Goal: Task Accomplishment & Management: Use online tool/utility

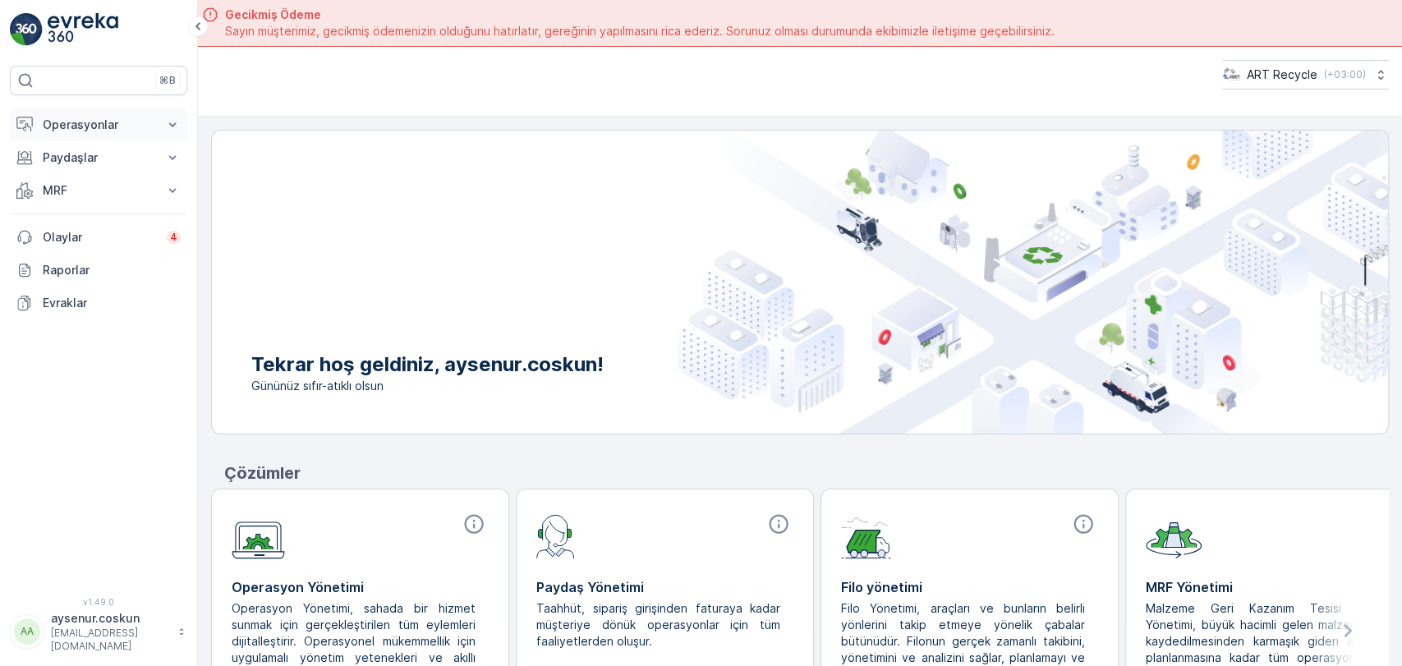
click at [133, 117] on p "Operasyonlar" at bounding box center [99, 125] width 112 height 16
click at [97, 167] on link "Planlama" at bounding box center [111, 175] width 152 height 23
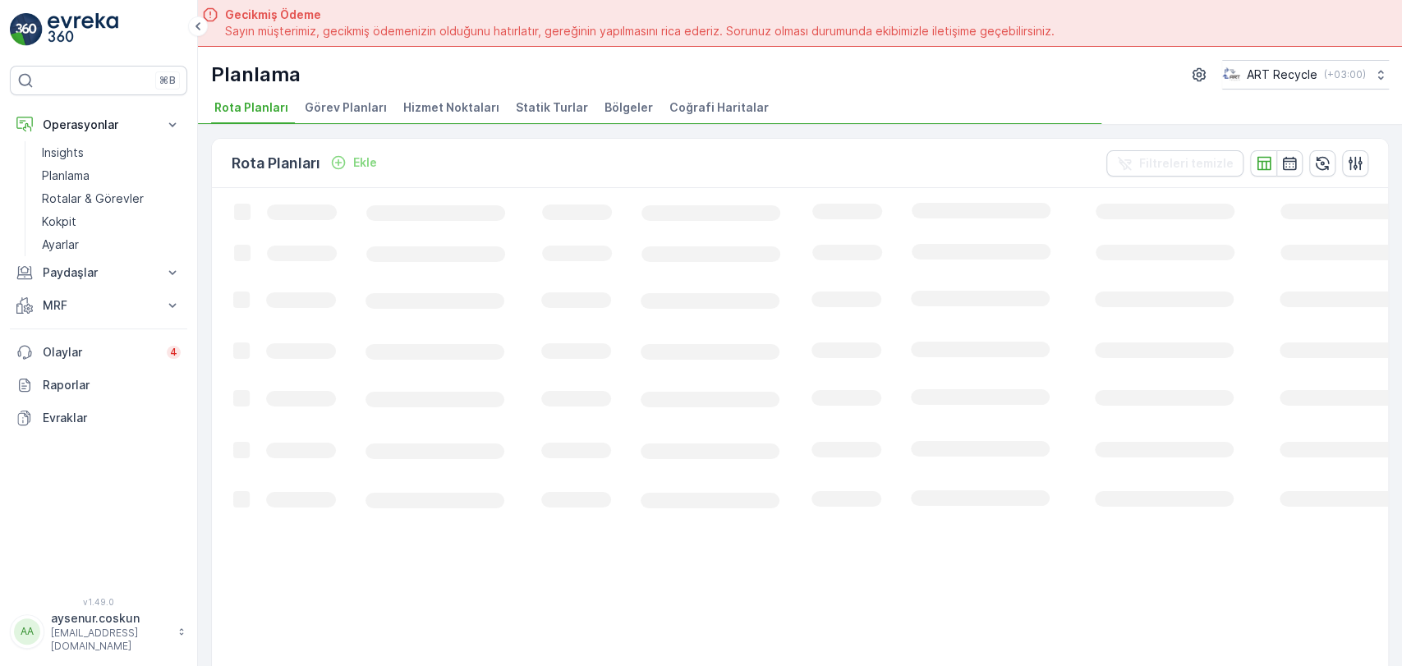
click at [459, 100] on span "Hizmet Noktaları" at bounding box center [451, 107] width 96 height 16
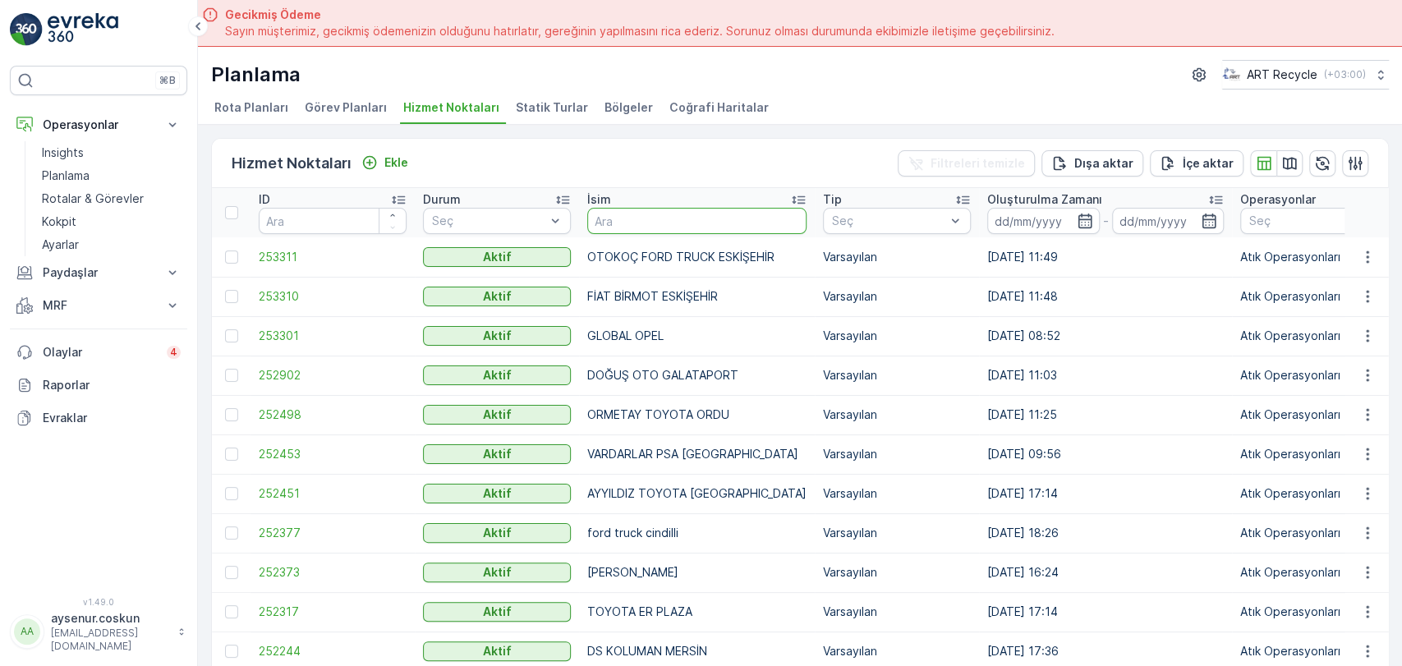
click at [615, 216] on input "text" at bounding box center [696, 221] width 219 height 26
type input "HRLVACI"
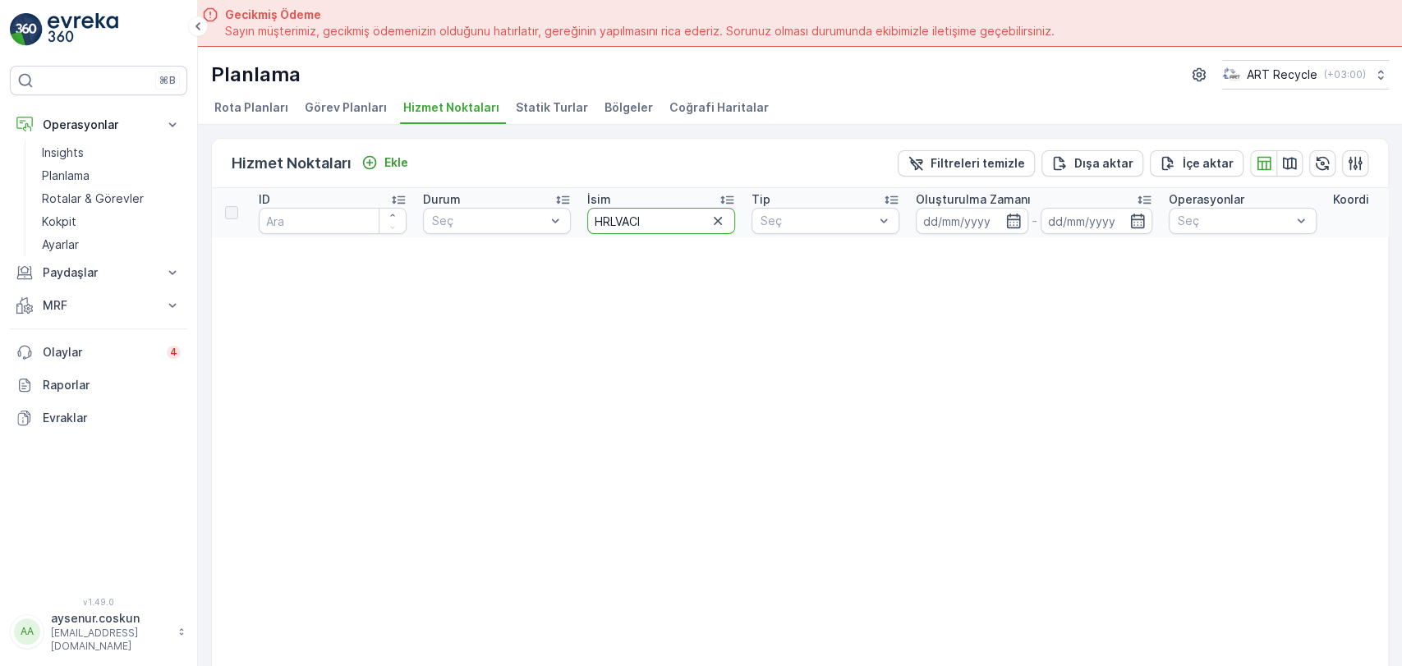
click at [607, 226] on input "HRLVACI" at bounding box center [661, 221] width 148 height 26
type input "HELVACI"
click at [657, 214] on input "HELVACI" at bounding box center [661, 221] width 148 height 26
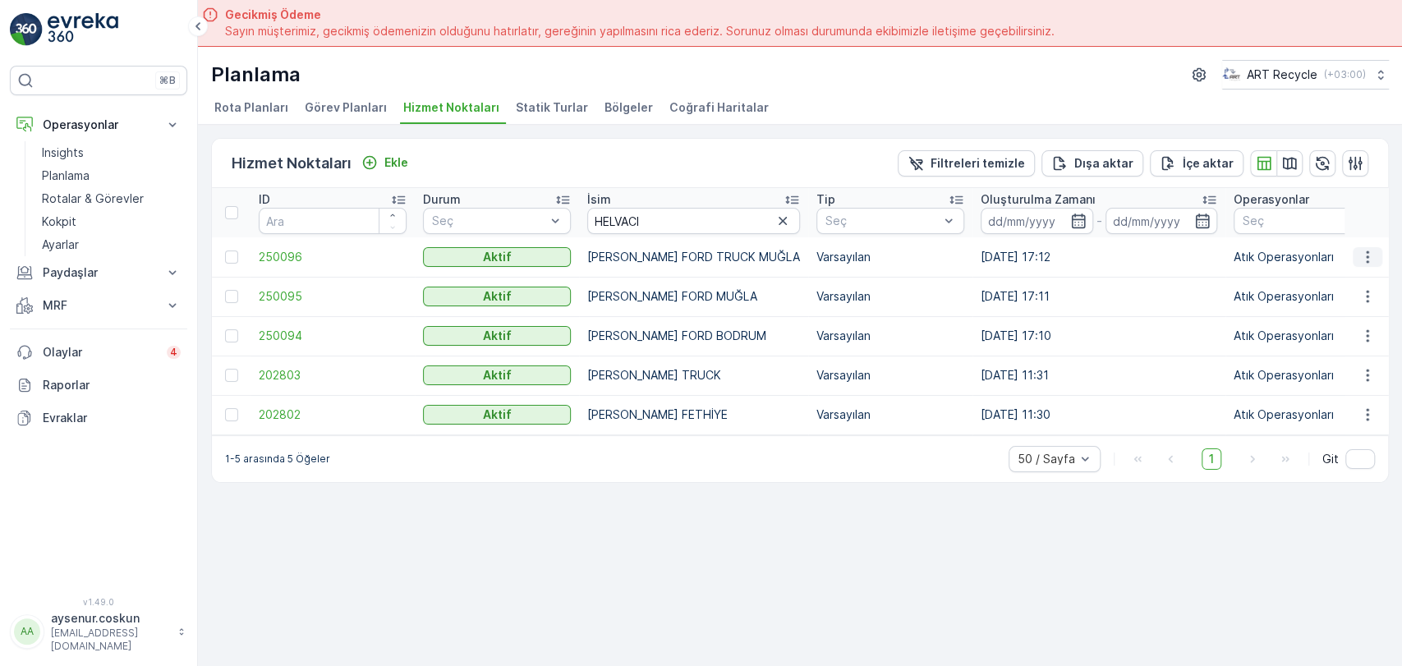
click at [1368, 251] on icon "button" at bounding box center [1367, 257] width 16 height 16
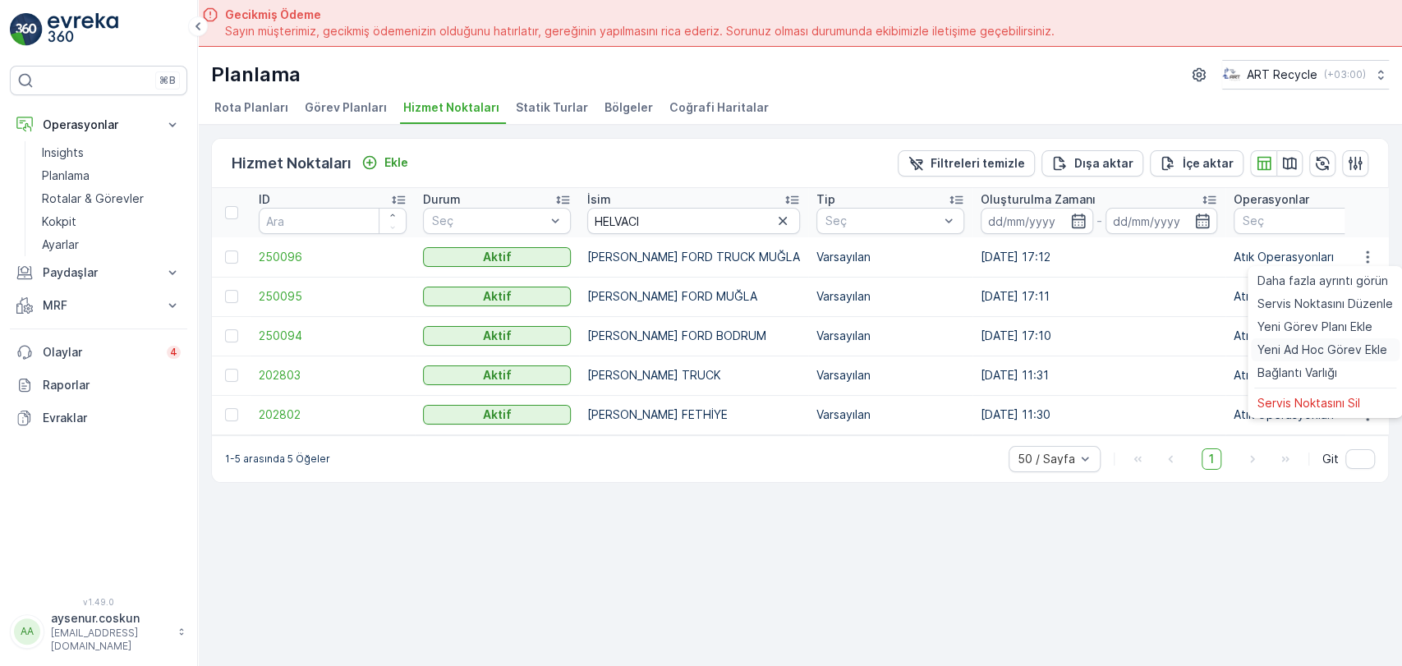
click at [1324, 349] on span "Yeni Ad Hoc Görev Ekle" at bounding box center [1323, 350] width 130 height 16
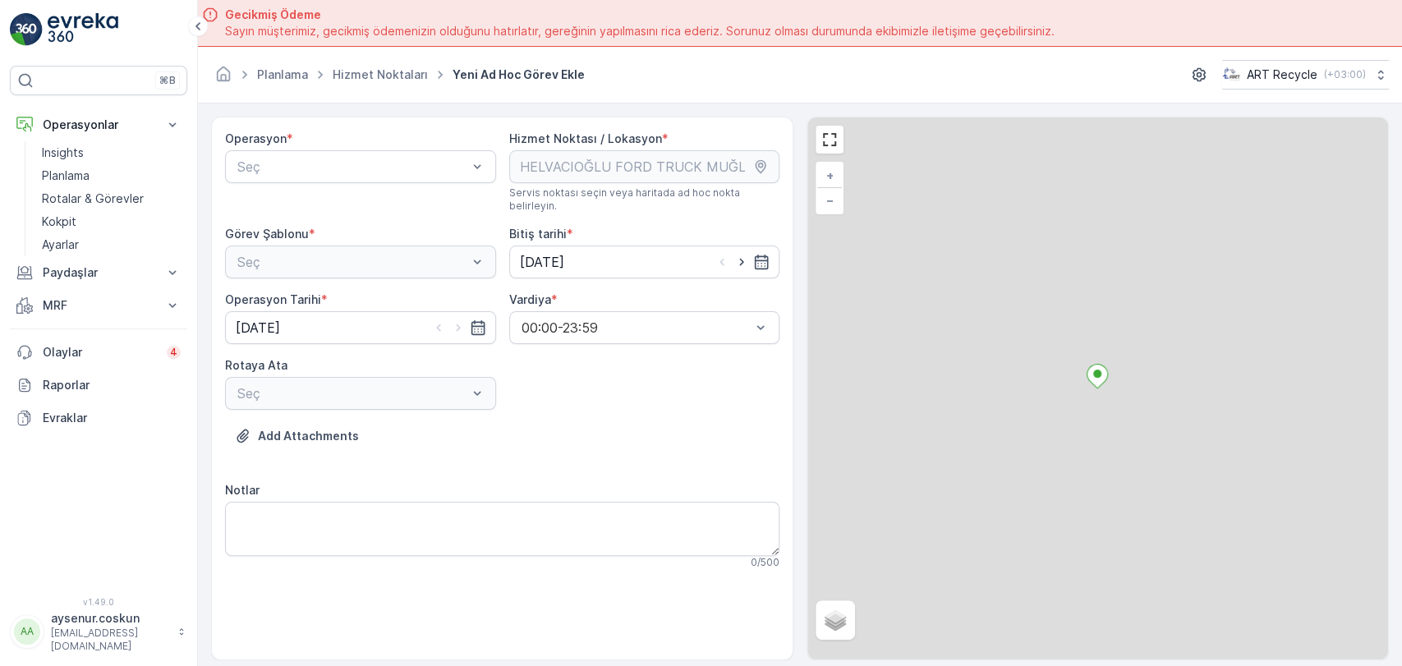
click at [393, 147] on div "Operasyon * Seç" at bounding box center [360, 172] width 271 height 82
click at [391, 161] on div at bounding box center [352, 166] width 233 height 15
click at [361, 203] on div "Atık Operasyonları" at bounding box center [360, 207] width 251 height 15
click at [358, 250] on div "Seç" at bounding box center [360, 262] width 271 height 33
click at [349, 255] on div at bounding box center [352, 262] width 233 height 15
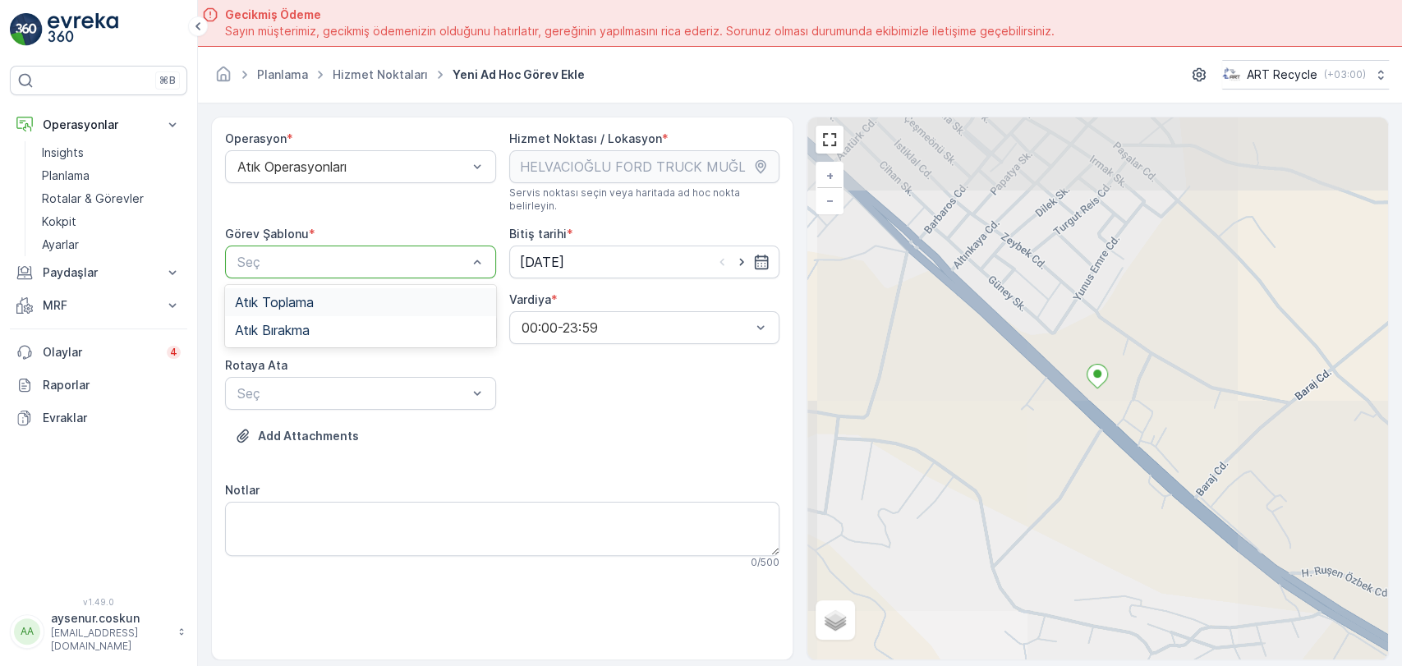
click at [343, 295] on div "Atık Toplama" at bounding box center [360, 302] width 251 height 15
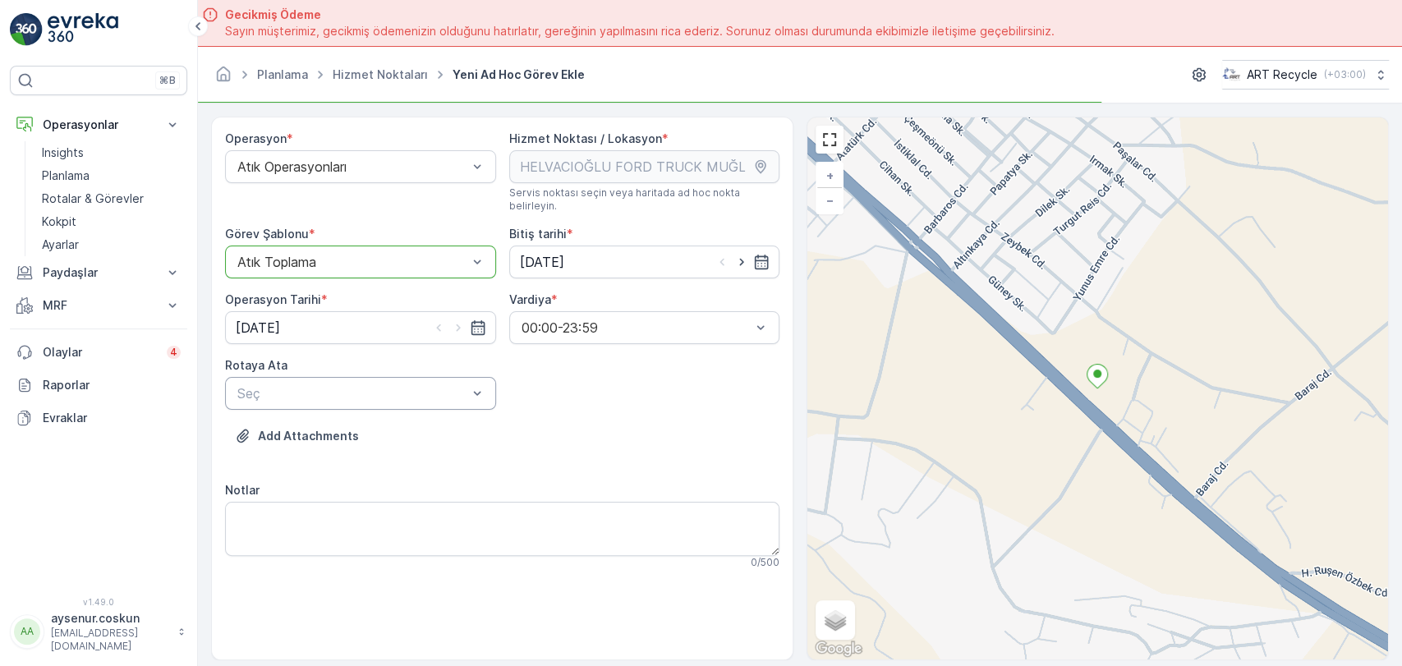
click at [338, 377] on div "Seç" at bounding box center [360, 393] width 271 height 33
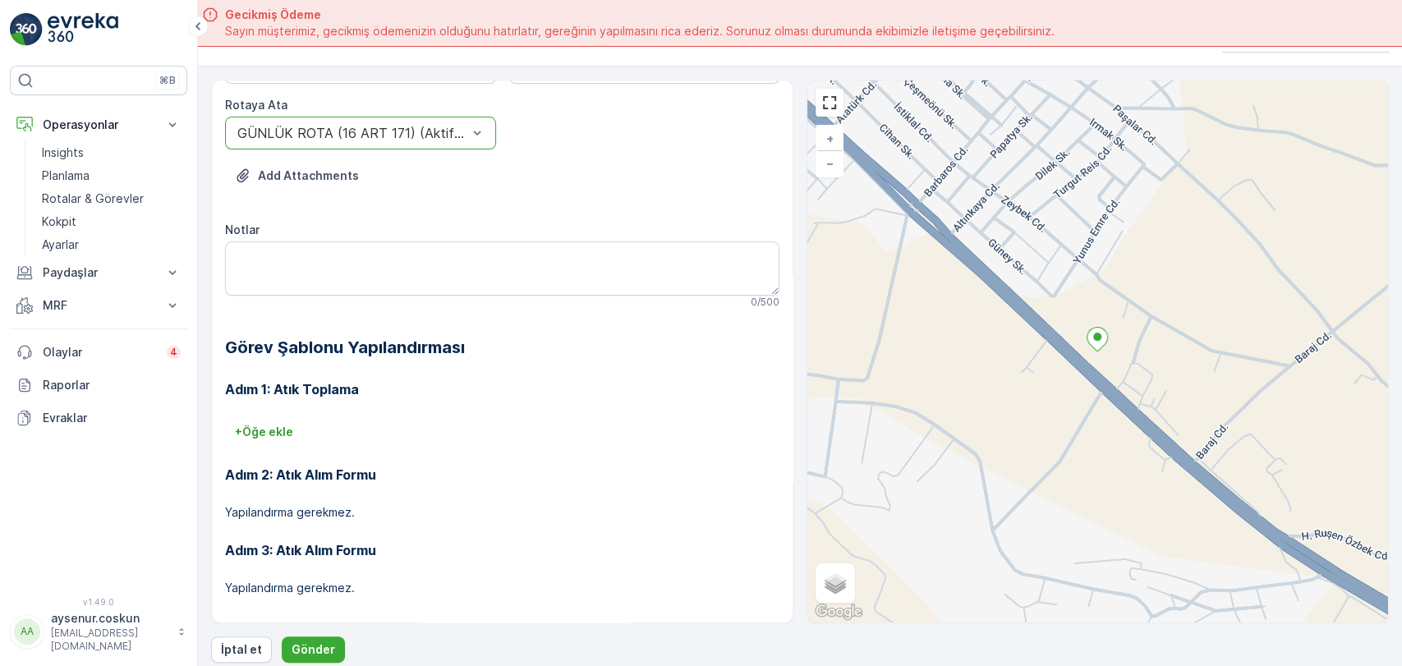
scroll to position [46, 0]
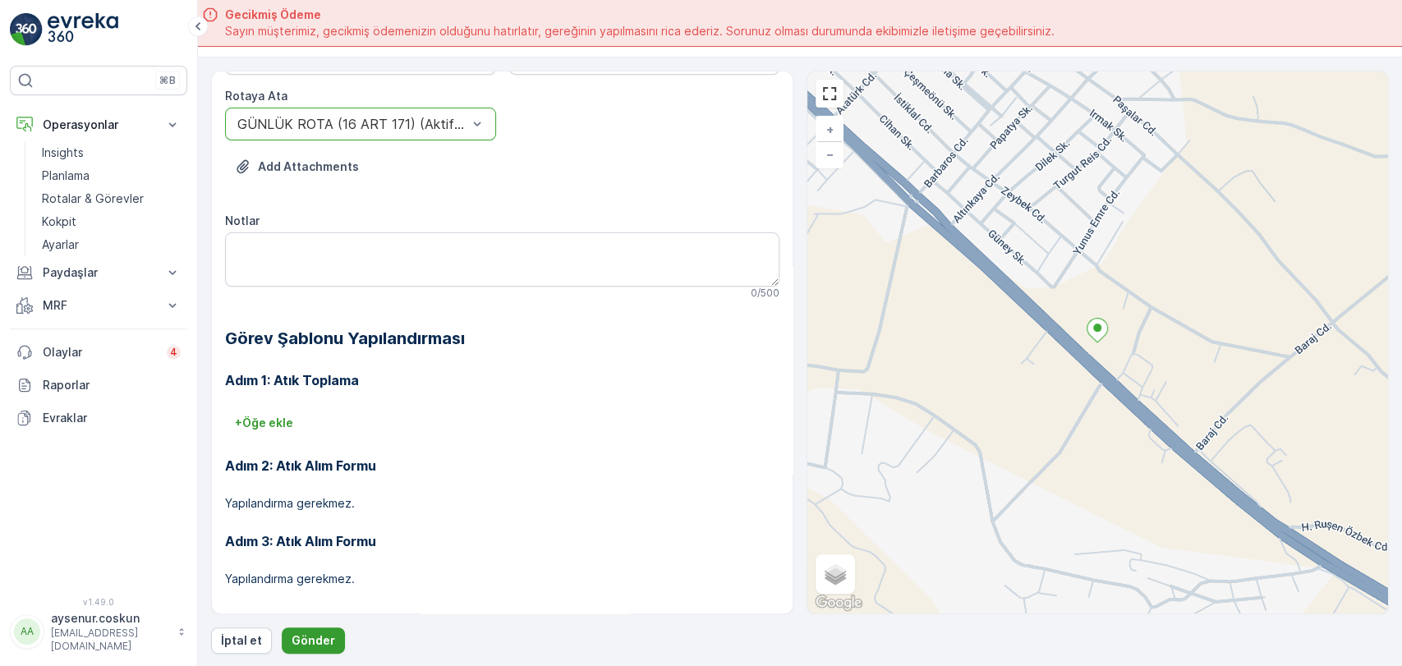
click at [334, 639] on button "Gönder" at bounding box center [313, 641] width 63 height 26
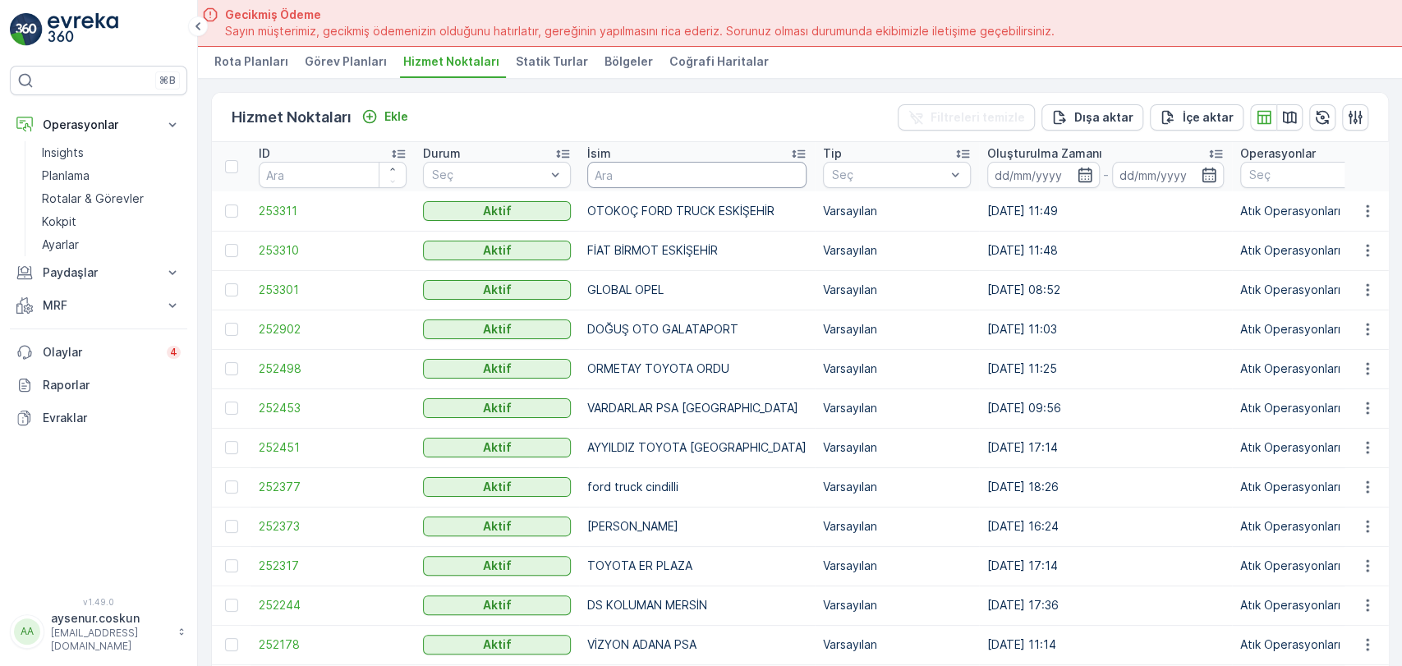
click at [650, 172] on input "text" at bounding box center [696, 175] width 219 height 26
type input "YATU"
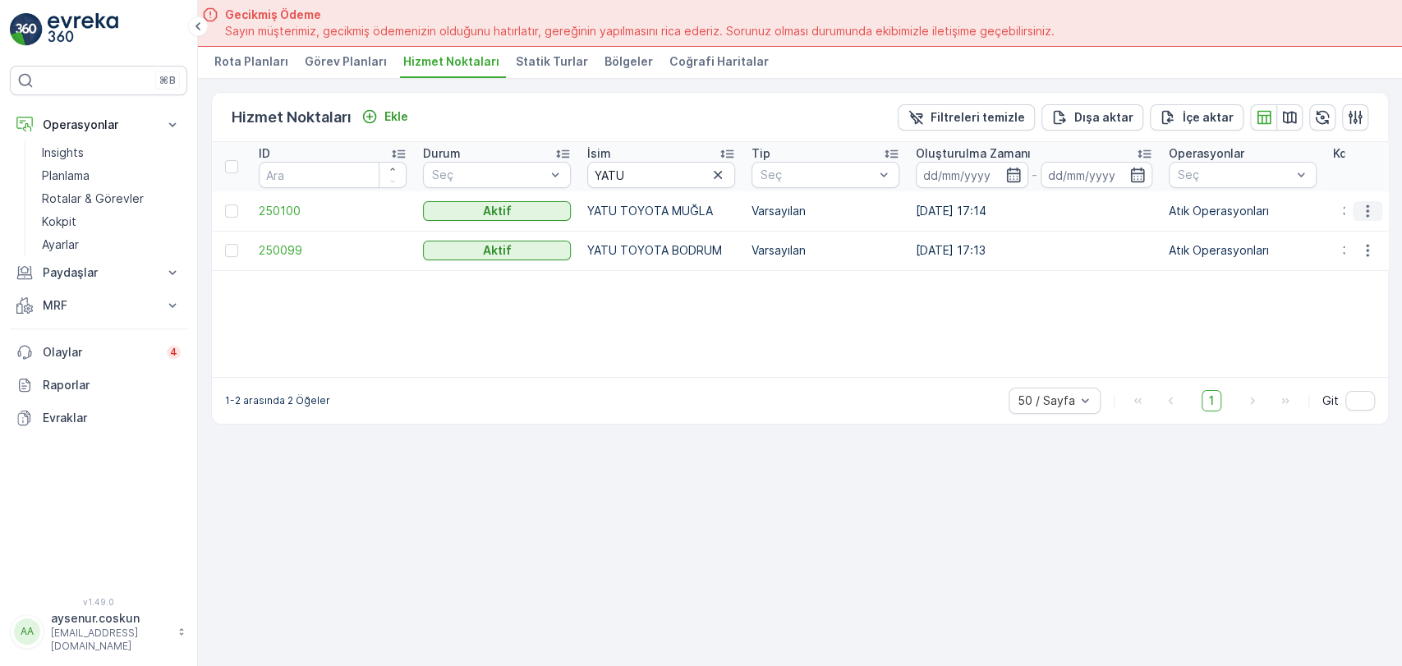
click at [1367, 203] on icon "button" at bounding box center [1367, 211] width 16 height 16
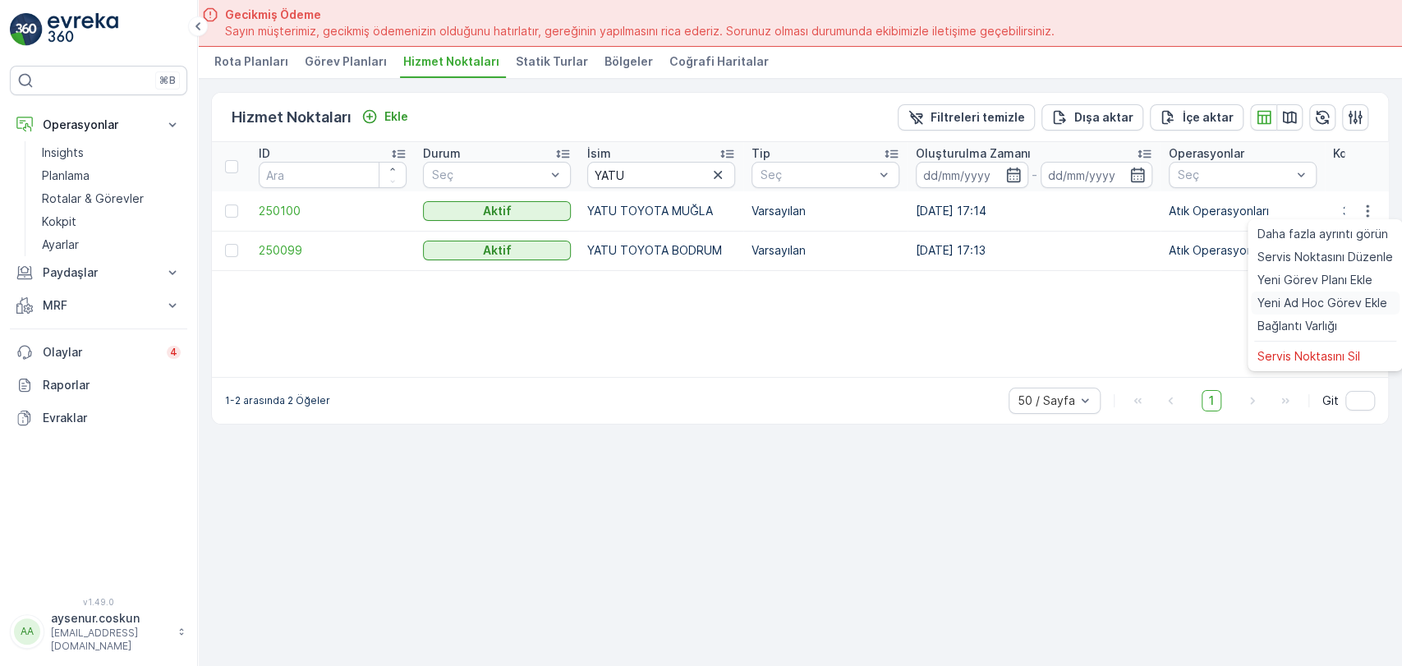
click at [1334, 303] on span "Yeni Ad Hoc Görev Ekle" at bounding box center [1323, 303] width 130 height 16
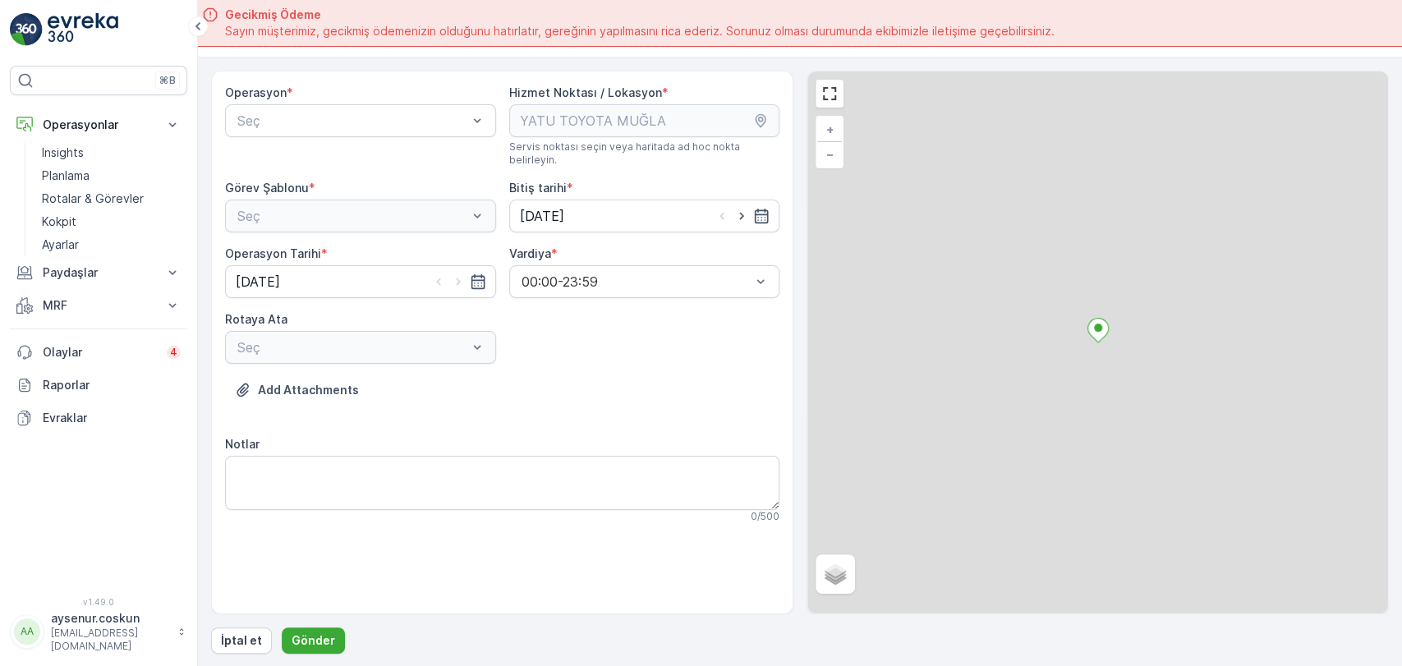
click at [360, 136] on div "Operasyon * Seç" at bounding box center [360, 126] width 271 height 82
click at [357, 122] on div at bounding box center [352, 120] width 233 height 15
click at [344, 160] on span "Atık Operasyonları" at bounding box center [289, 161] width 109 height 15
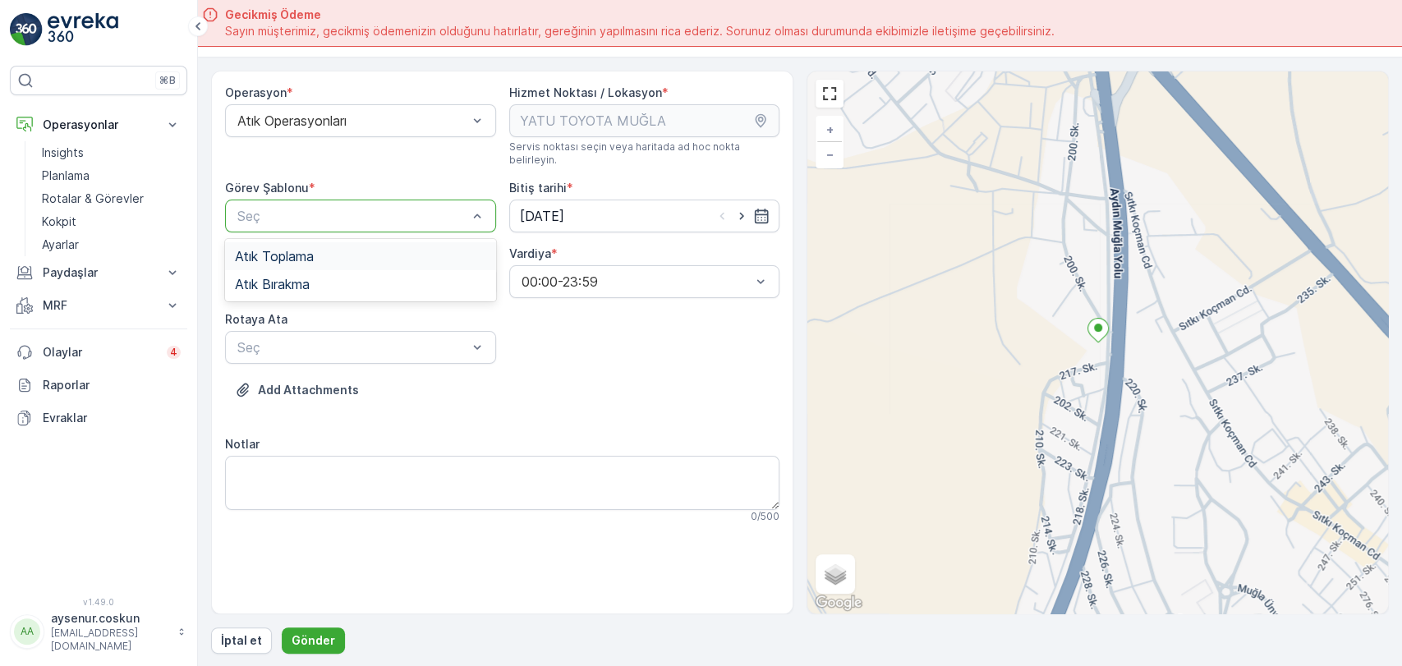
click at [325, 249] on div "Atık Toplama" at bounding box center [360, 256] width 251 height 15
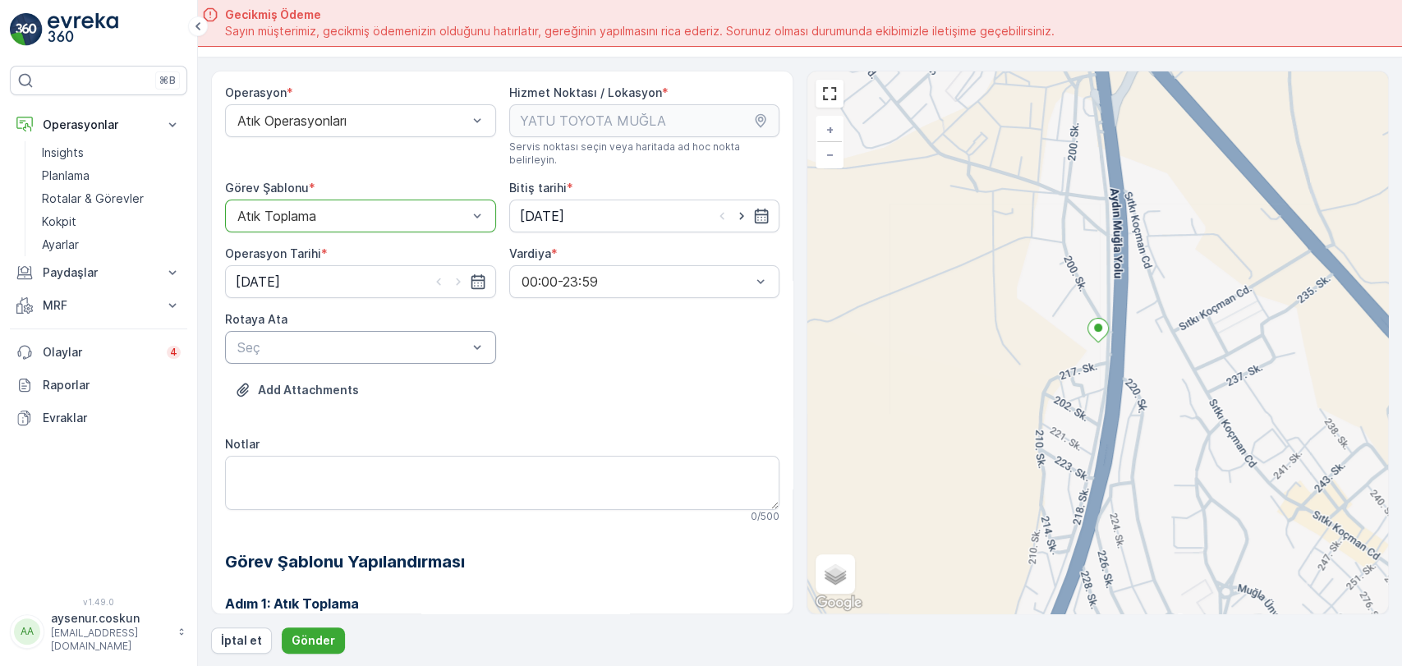
click at [318, 340] on div at bounding box center [352, 347] width 233 height 15
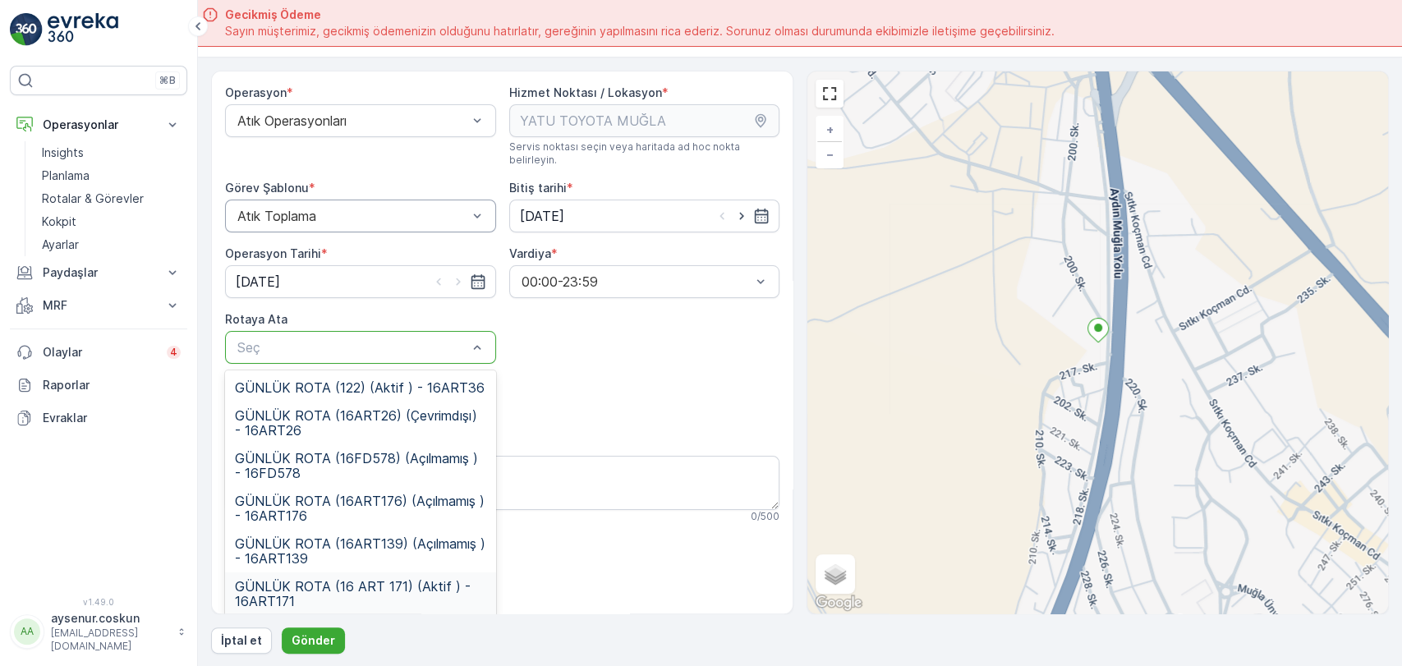
click at [378, 579] on span "GÜNLÜK ROTA (16 ART 171) (Aktif ) - 16ART171" at bounding box center [360, 594] width 251 height 30
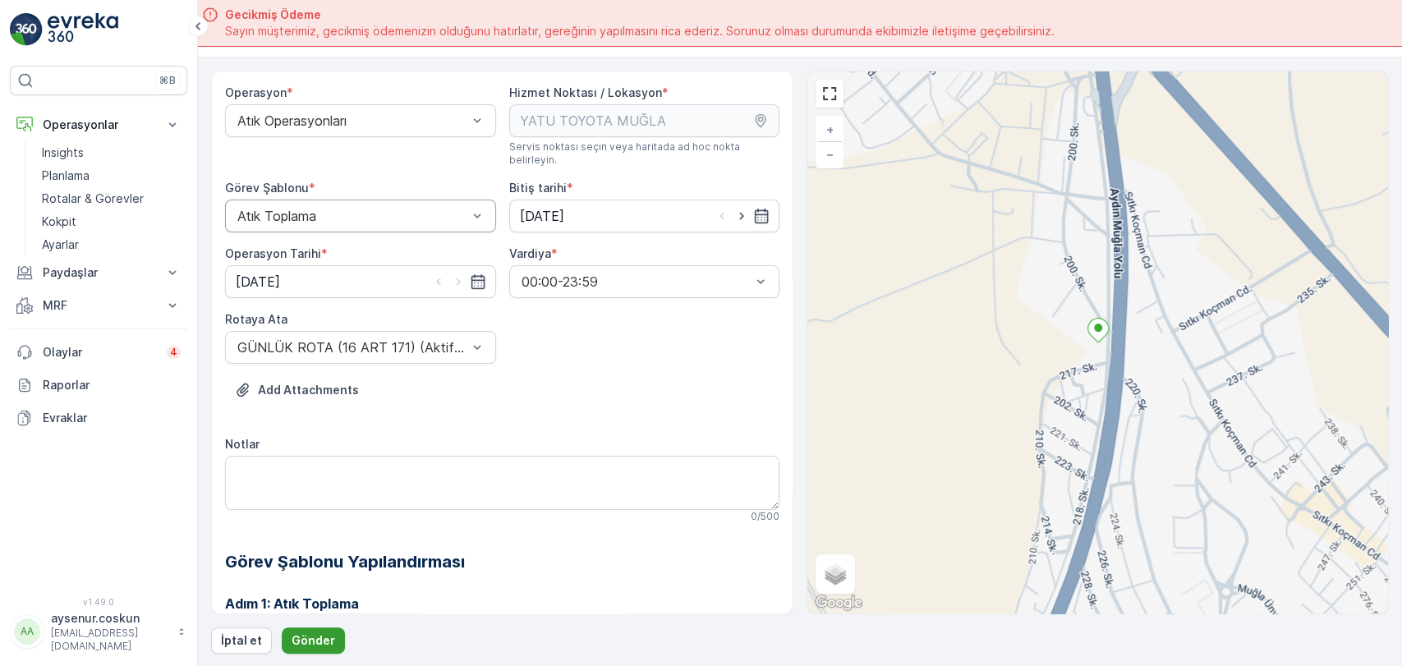
click at [316, 629] on button "Gönder" at bounding box center [313, 641] width 63 height 26
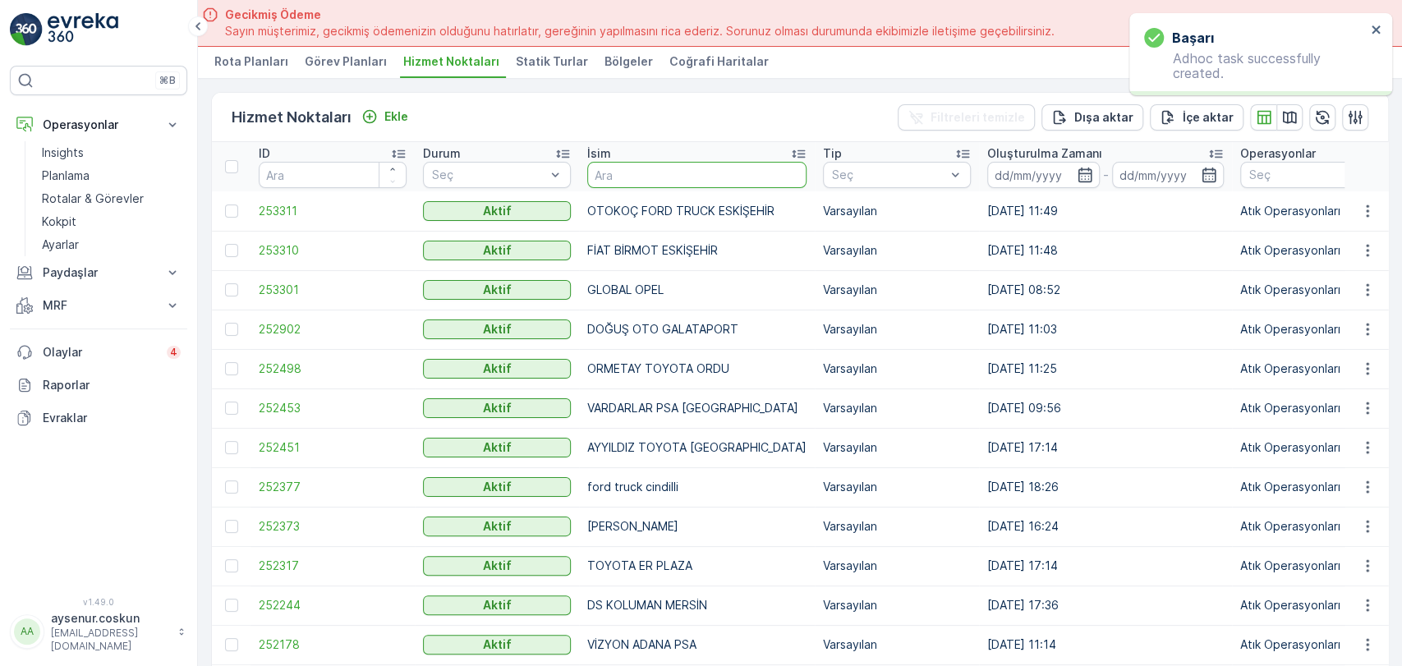
click at [631, 167] on input "text" at bounding box center [696, 175] width 219 height 26
type input "Y"
type input "TUZ"
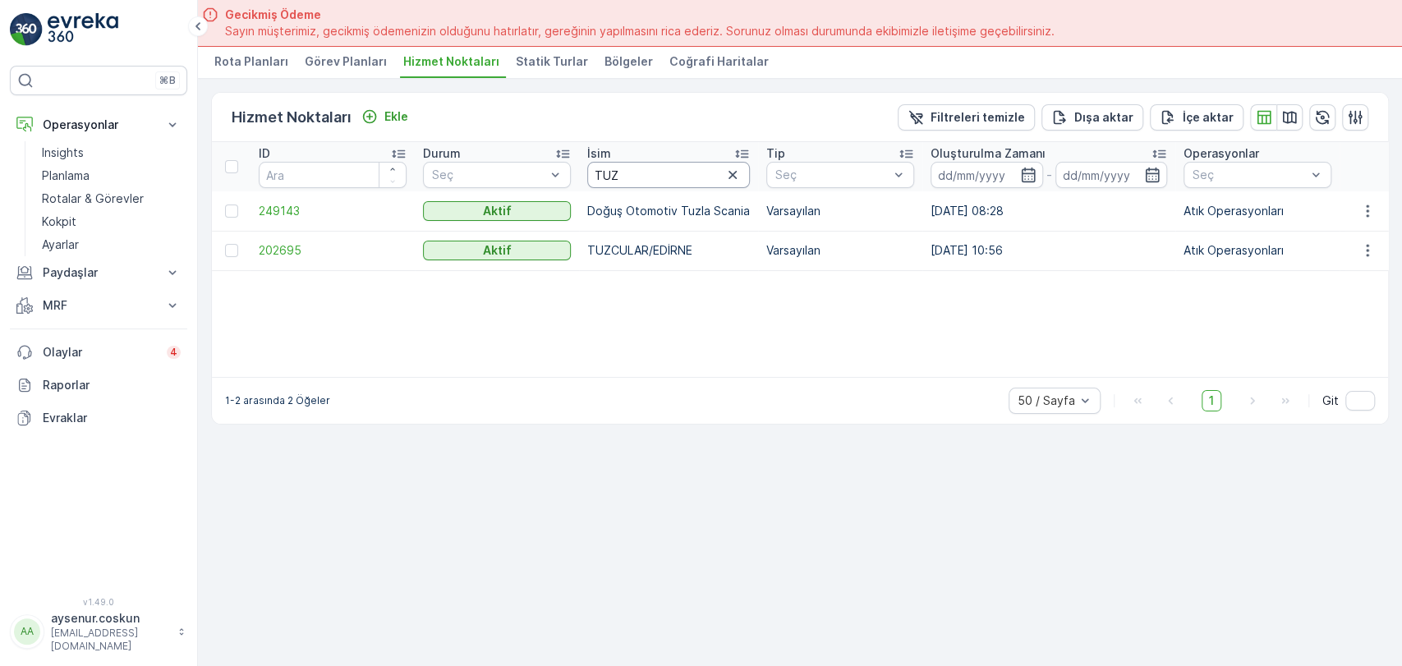
click at [648, 171] on input "TUZ" at bounding box center [668, 175] width 163 height 26
type input "TUZLU"
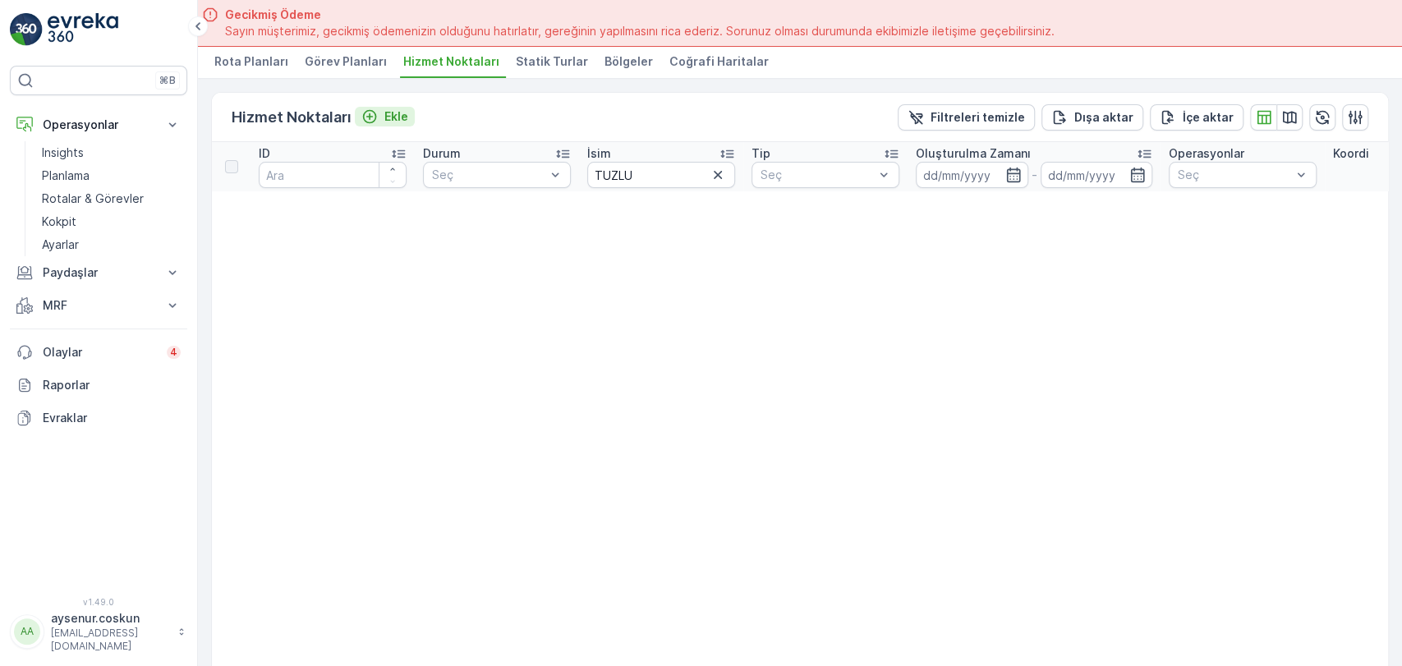
click at [393, 116] on p "Ekle" at bounding box center [396, 116] width 24 height 16
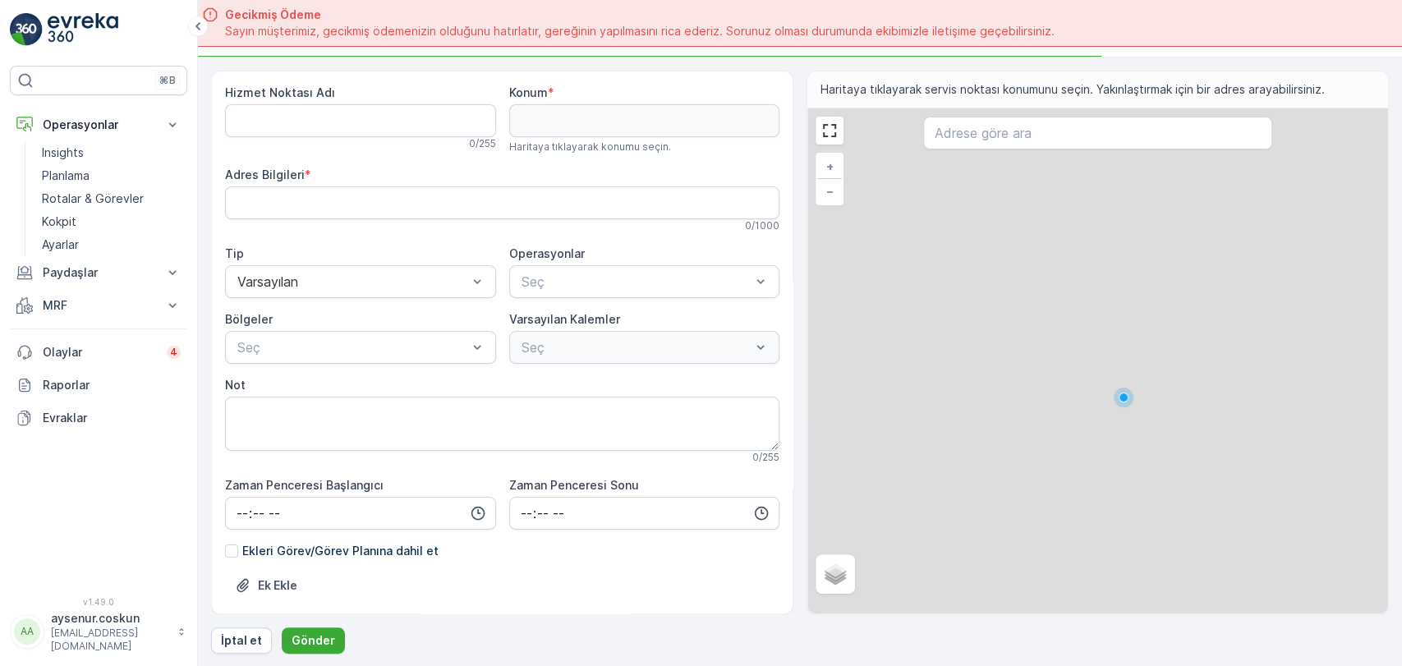
click at [1032, 136] on input "text" at bounding box center [1097, 133] width 348 height 33
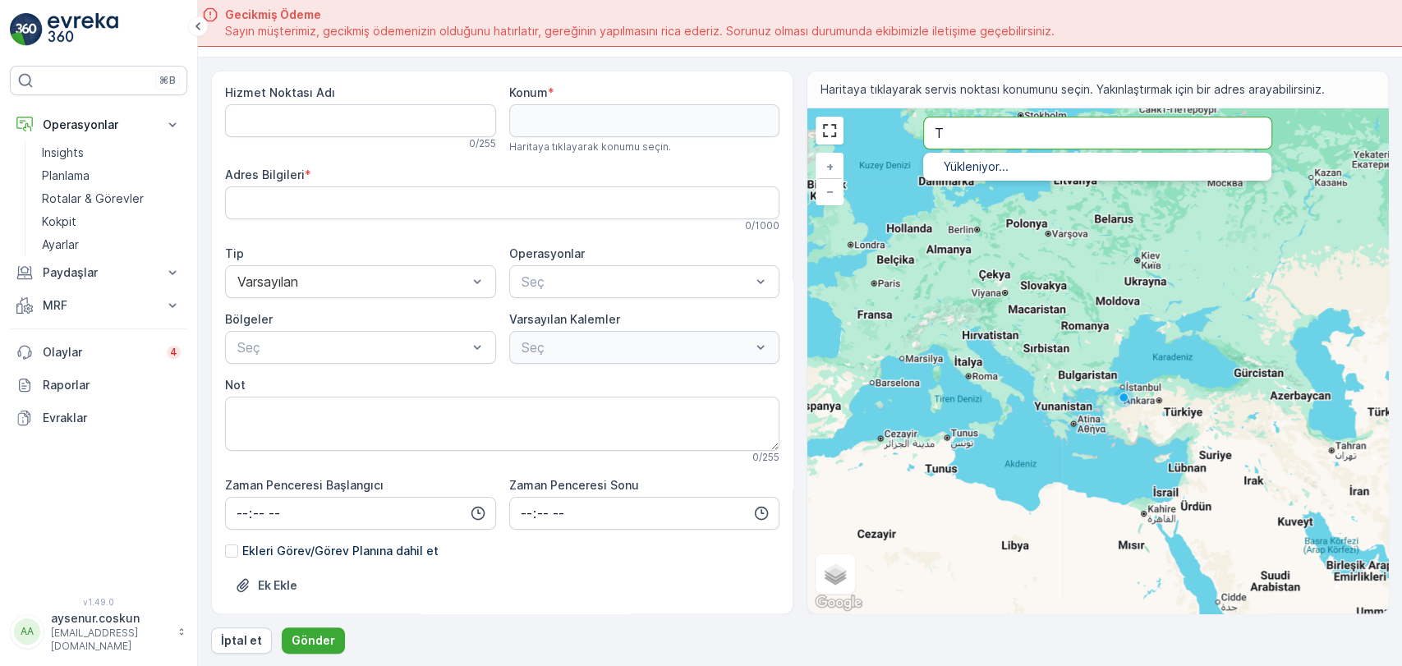
type input "T"
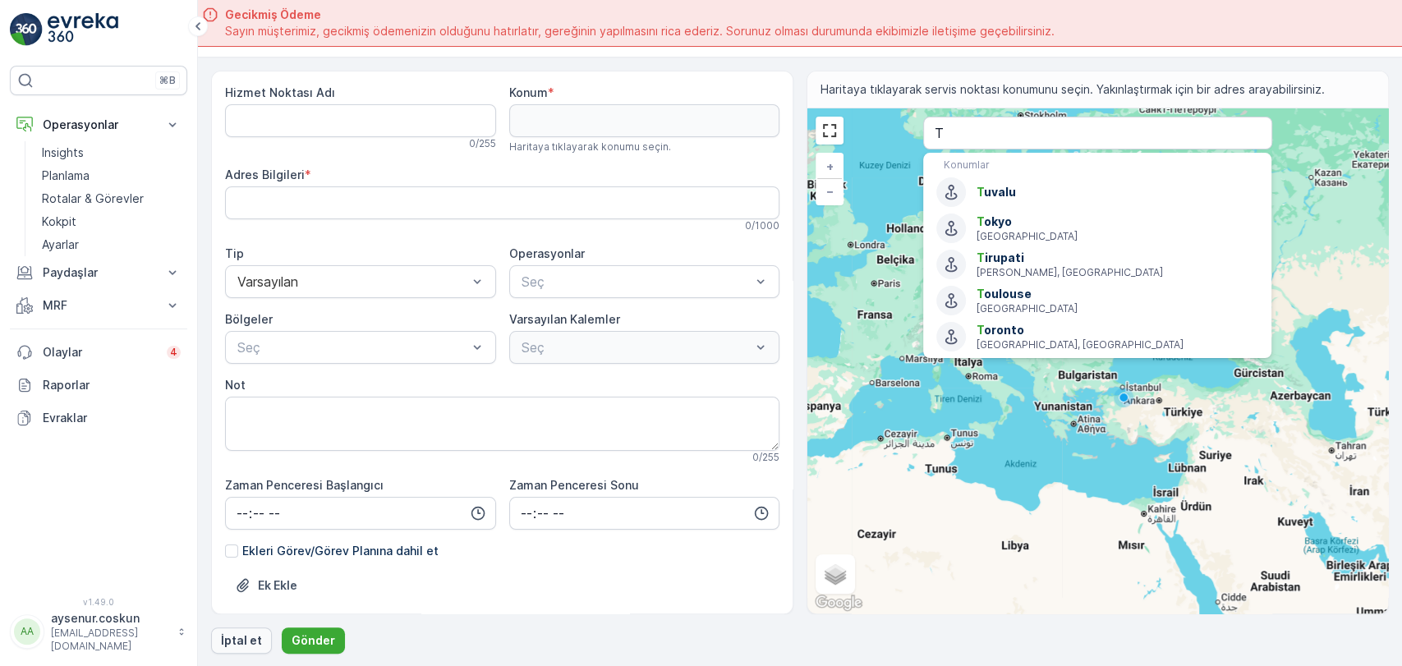
click at [245, 637] on p "İptal et" at bounding box center [241, 640] width 41 height 16
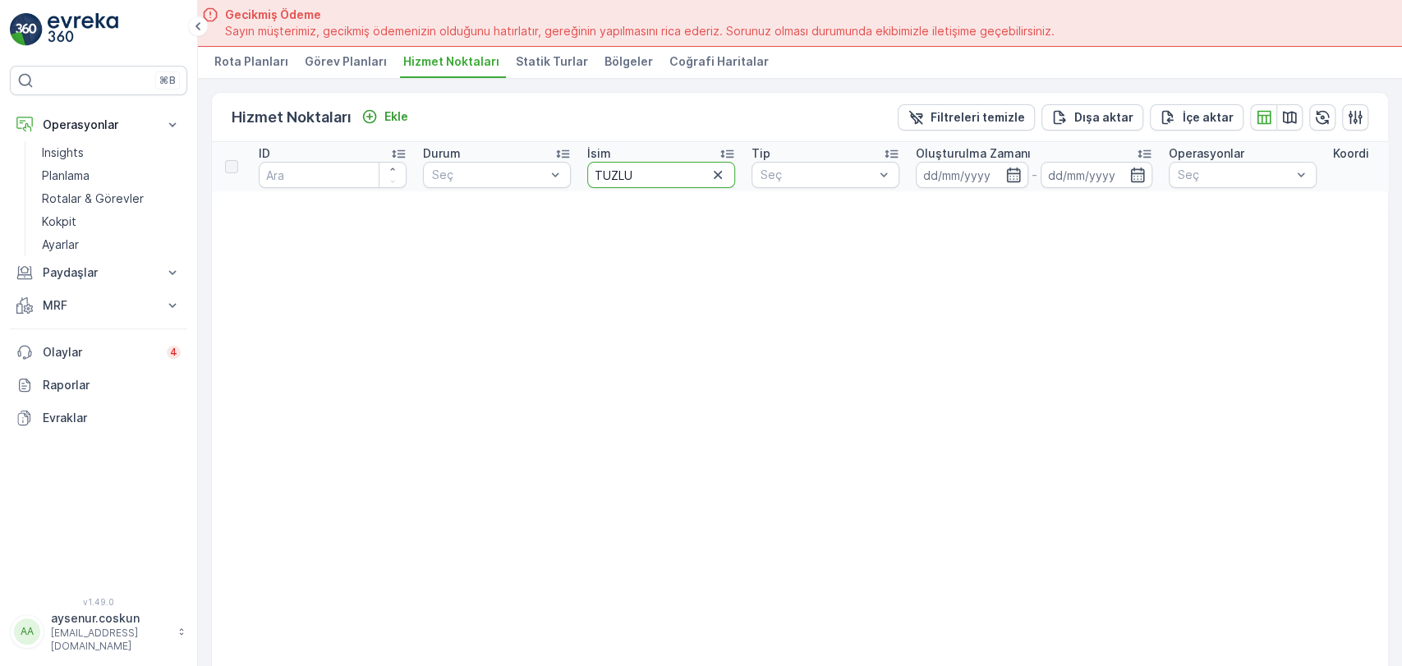
click at [644, 180] on input "TUZLU" at bounding box center [661, 175] width 148 height 26
type input "[PERSON_NAME]"
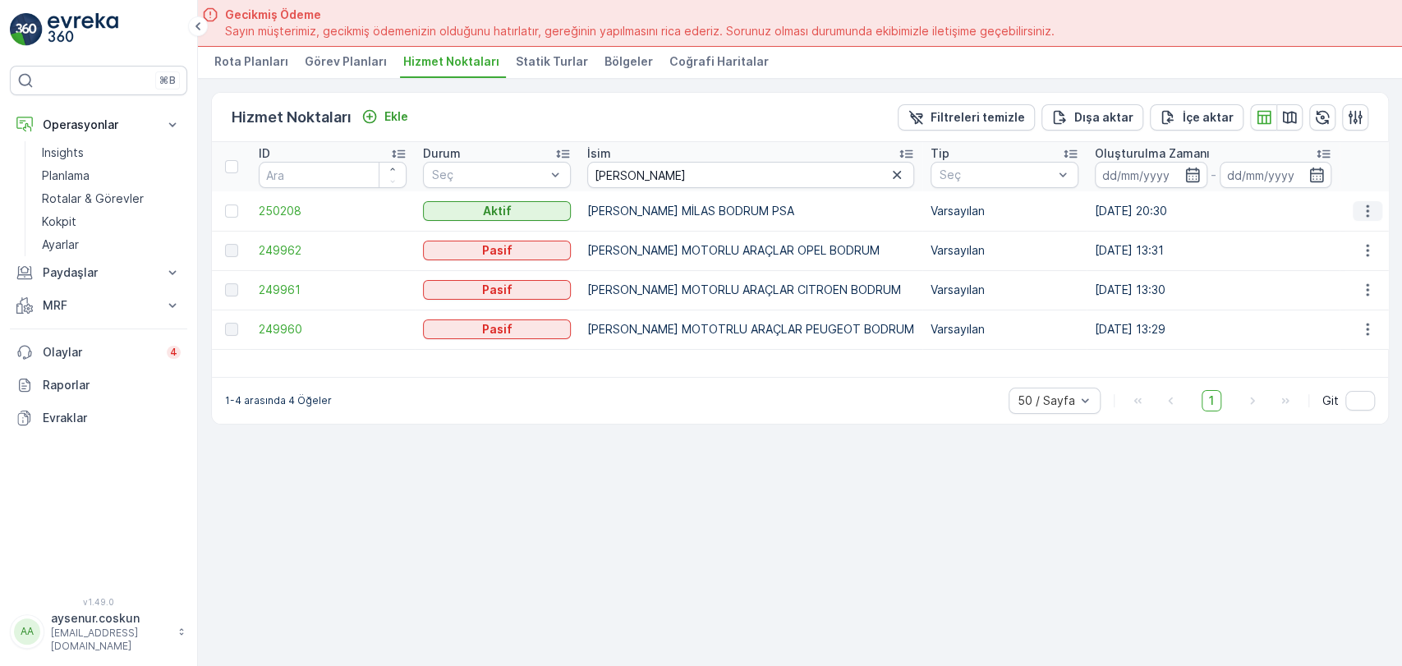
click at [1376, 209] on button "button" at bounding box center [1368, 211] width 30 height 20
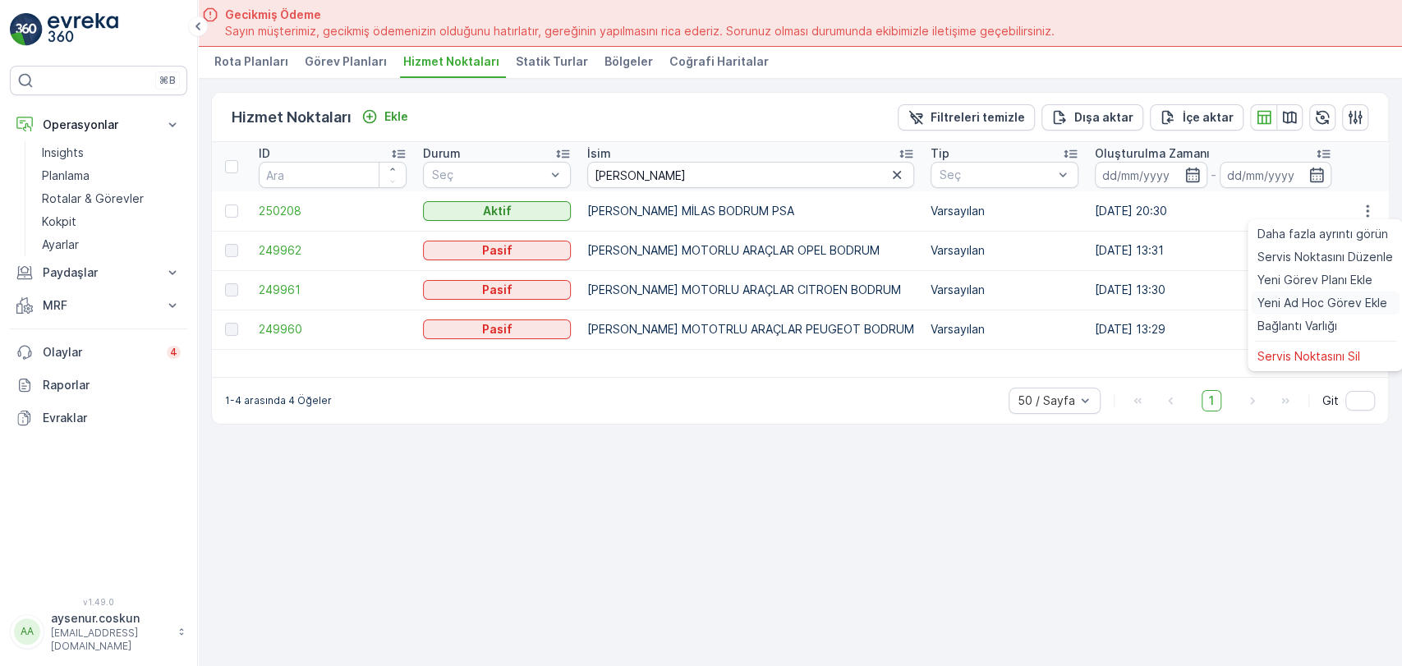
click at [1359, 307] on span "Yeni Ad Hoc Görev Ekle" at bounding box center [1323, 303] width 130 height 16
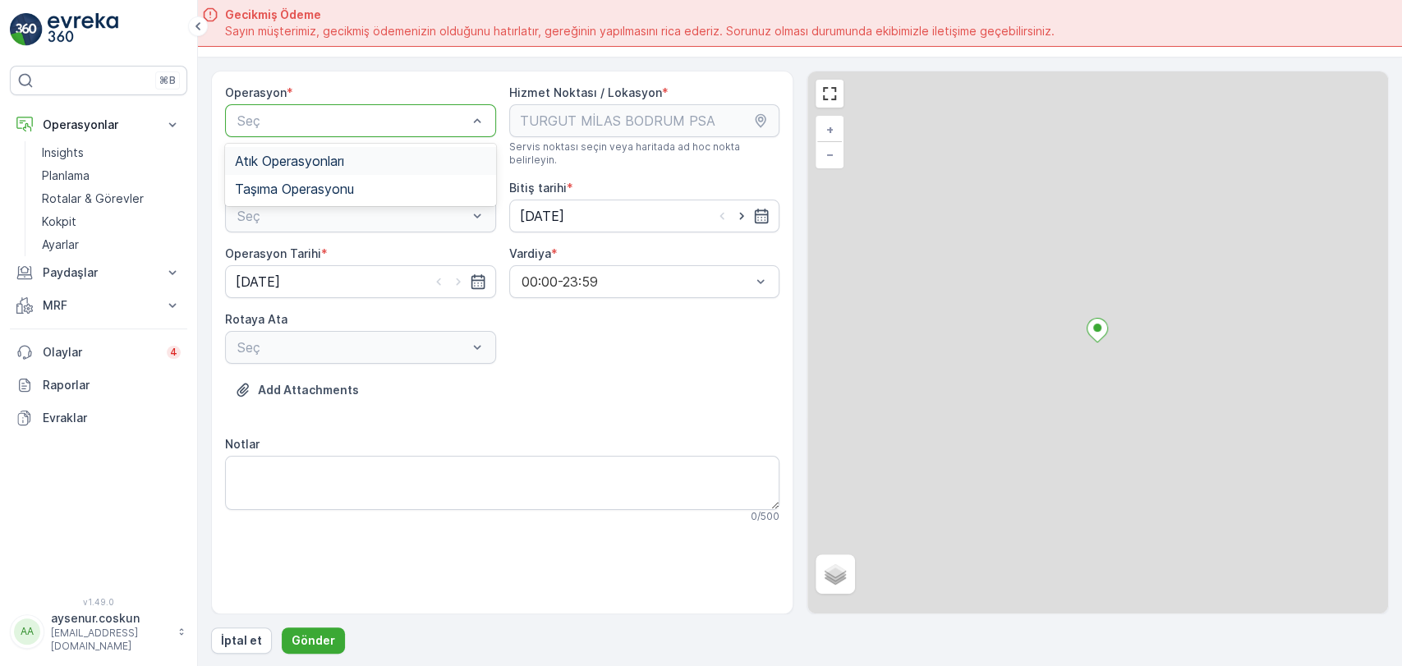
click at [321, 159] on span "Atık Operasyonları" at bounding box center [289, 161] width 109 height 15
click at [333, 209] on div at bounding box center [352, 216] width 233 height 15
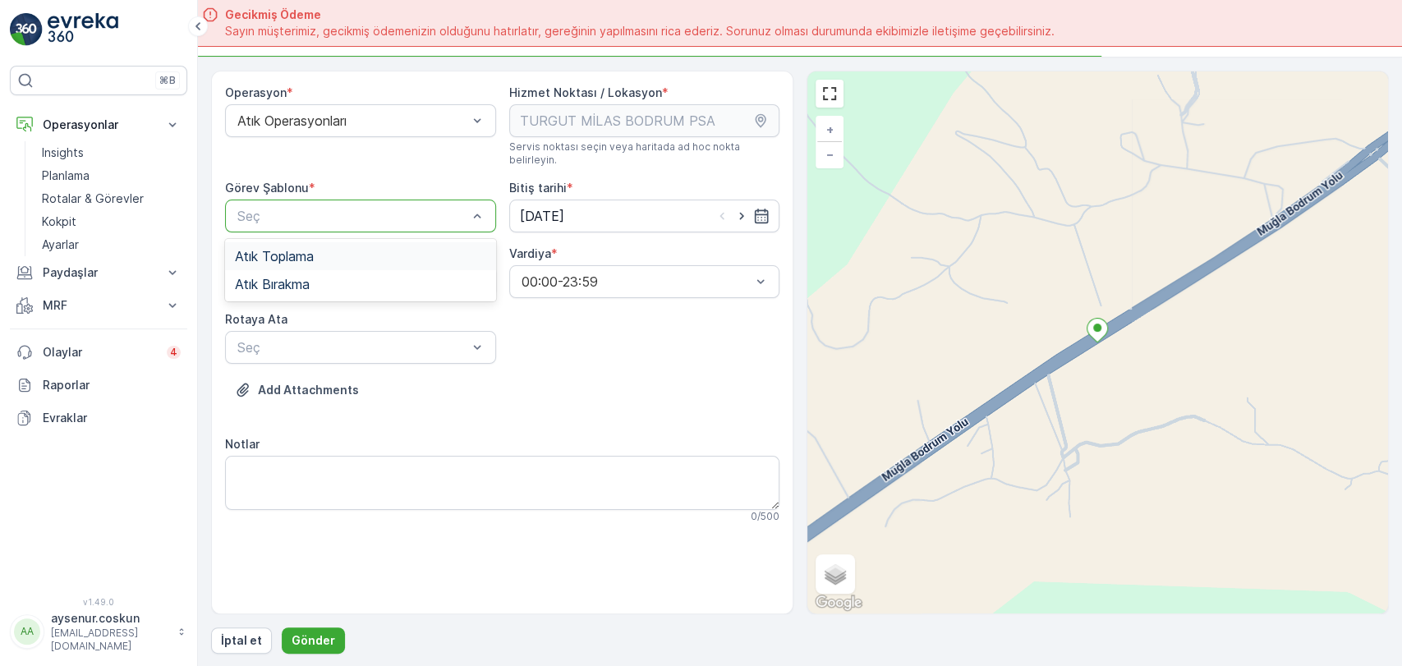
click at [330, 242] on div "Atık Toplama" at bounding box center [360, 256] width 271 height 28
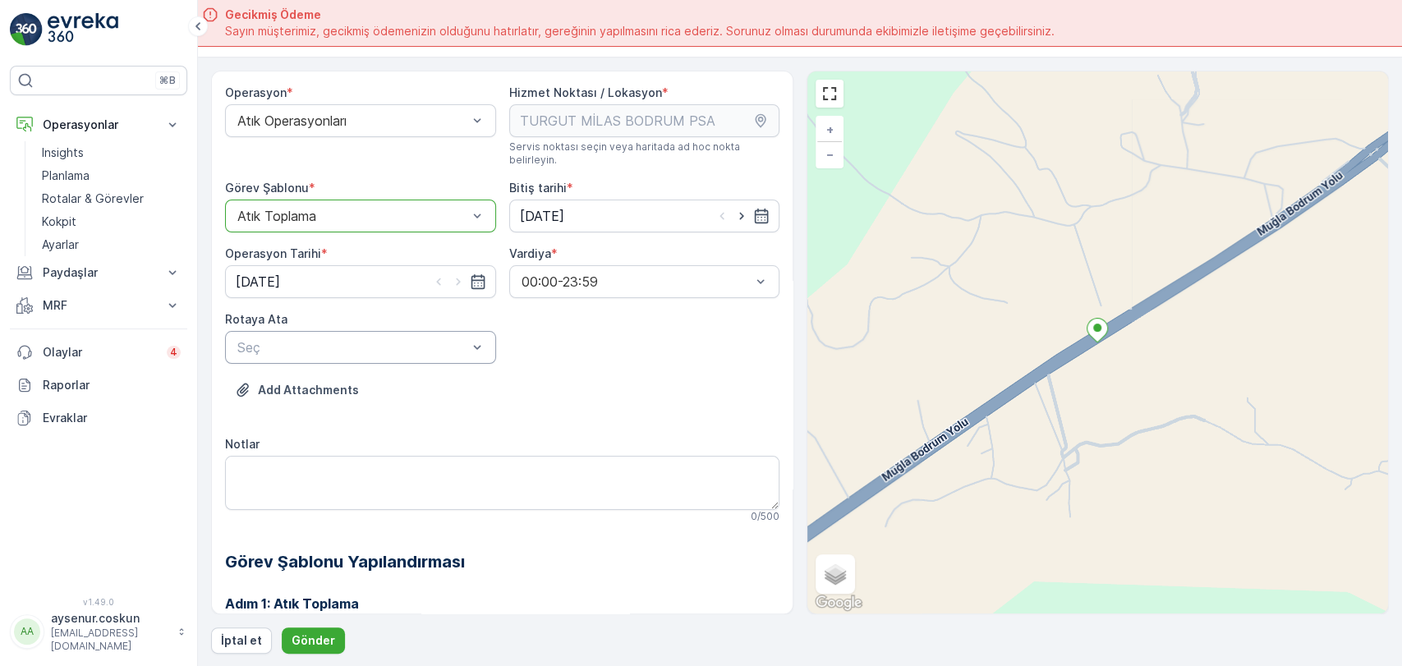
click at [322, 340] on div at bounding box center [352, 347] width 233 height 15
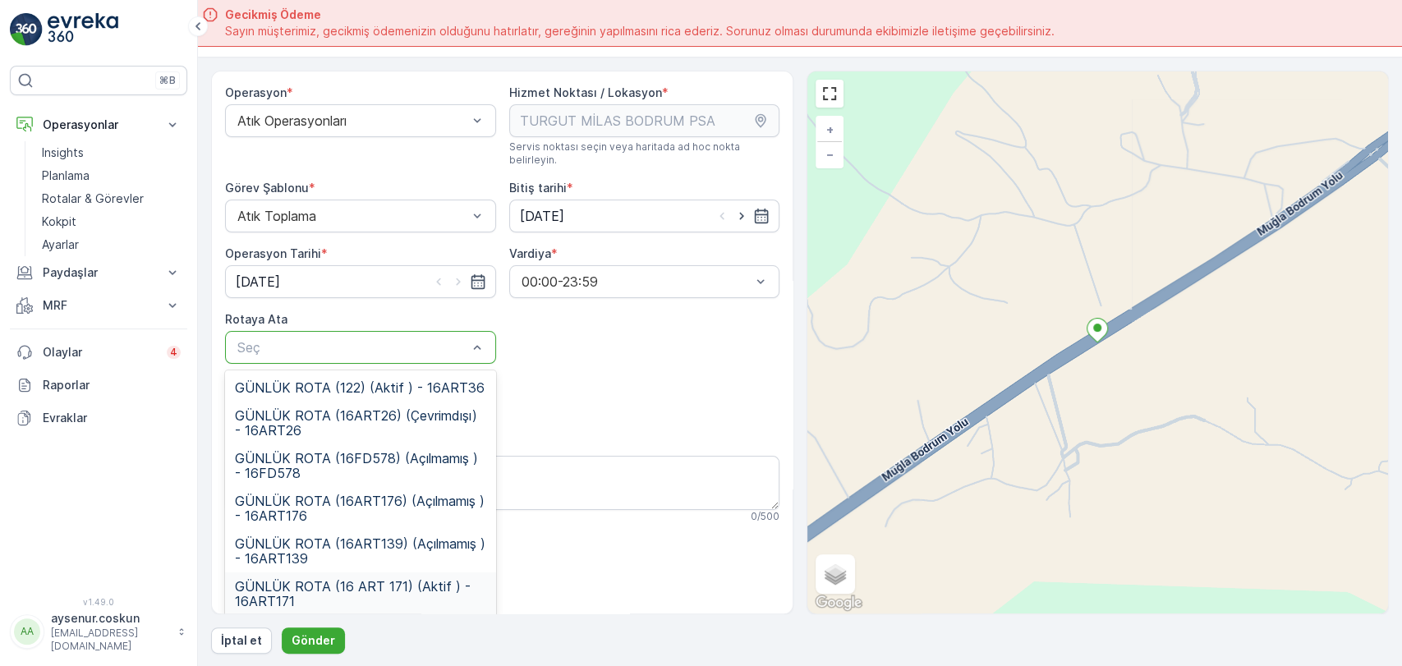
click at [346, 586] on span "GÜNLÜK ROTA (16 ART 171) (Aktif ) - 16ART171" at bounding box center [360, 594] width 251 height 30
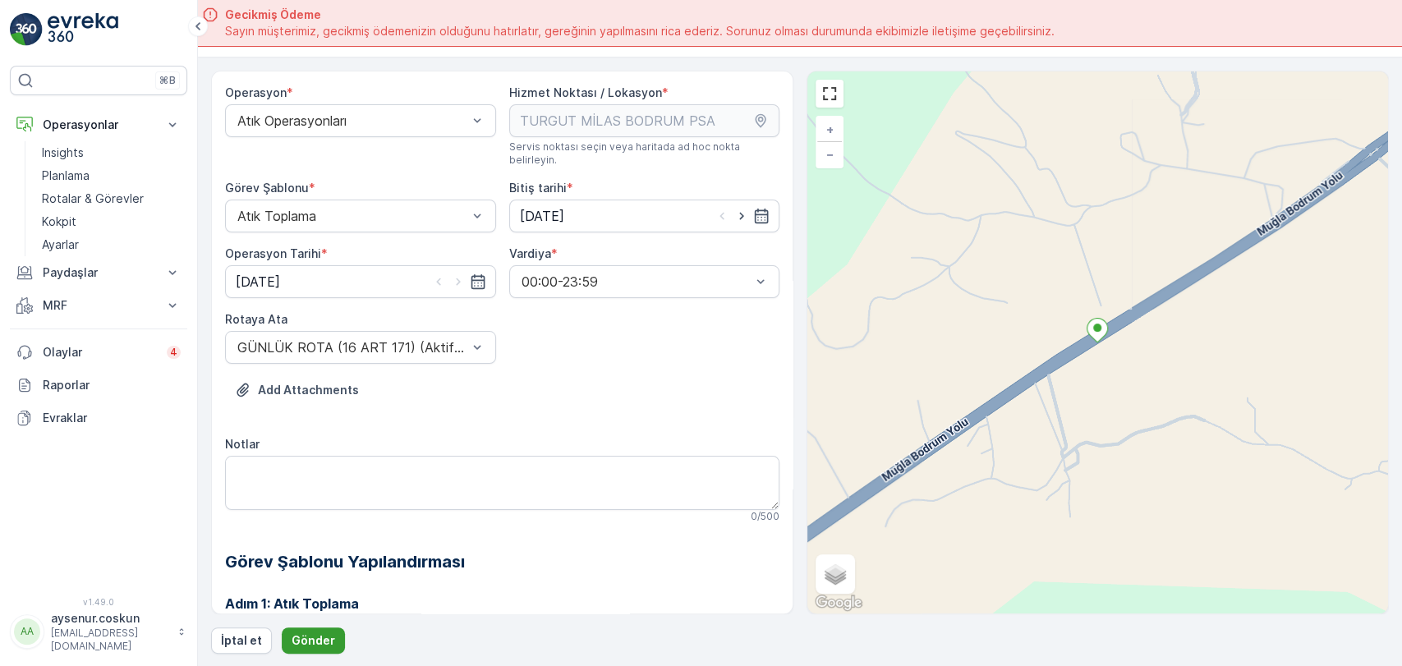
click at [323, 640] on p "Gönder" at bounding box center [314, 640] width 44 height 16
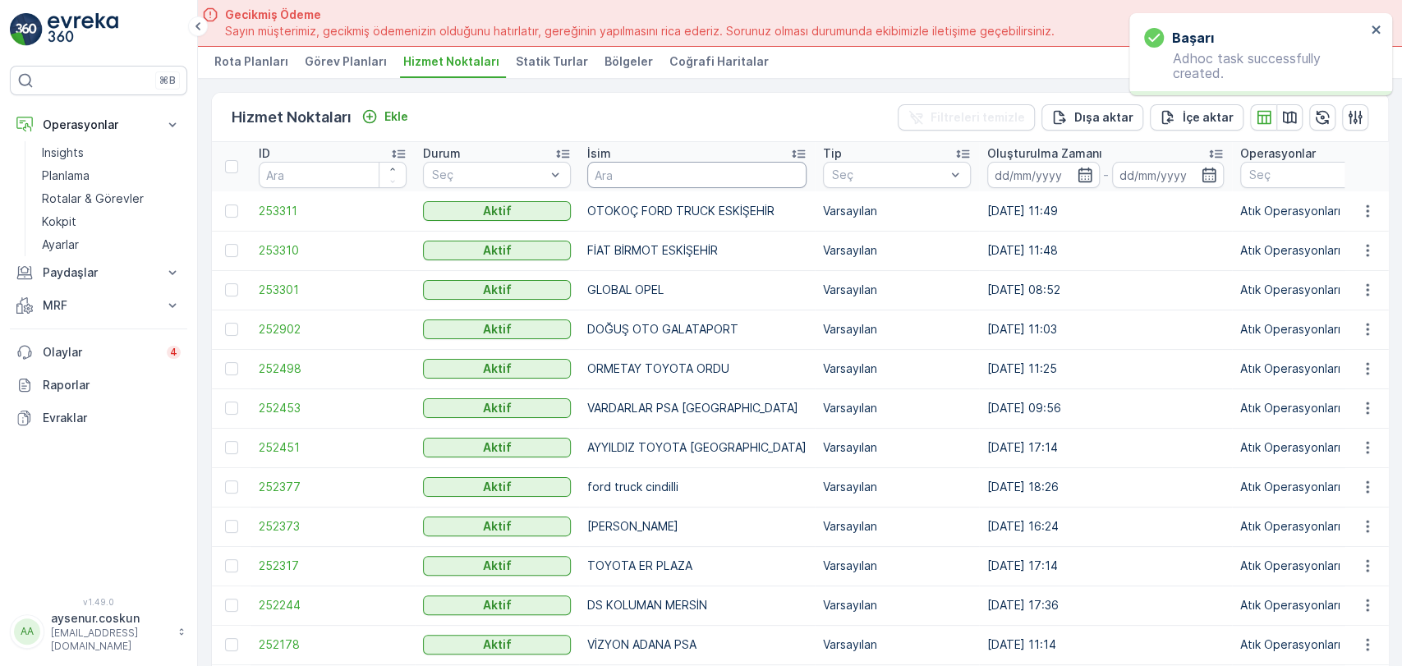
click at [605, 172] on input "text" at bounding box center [696, 175] width 219 height 26
type input "GÖRE"
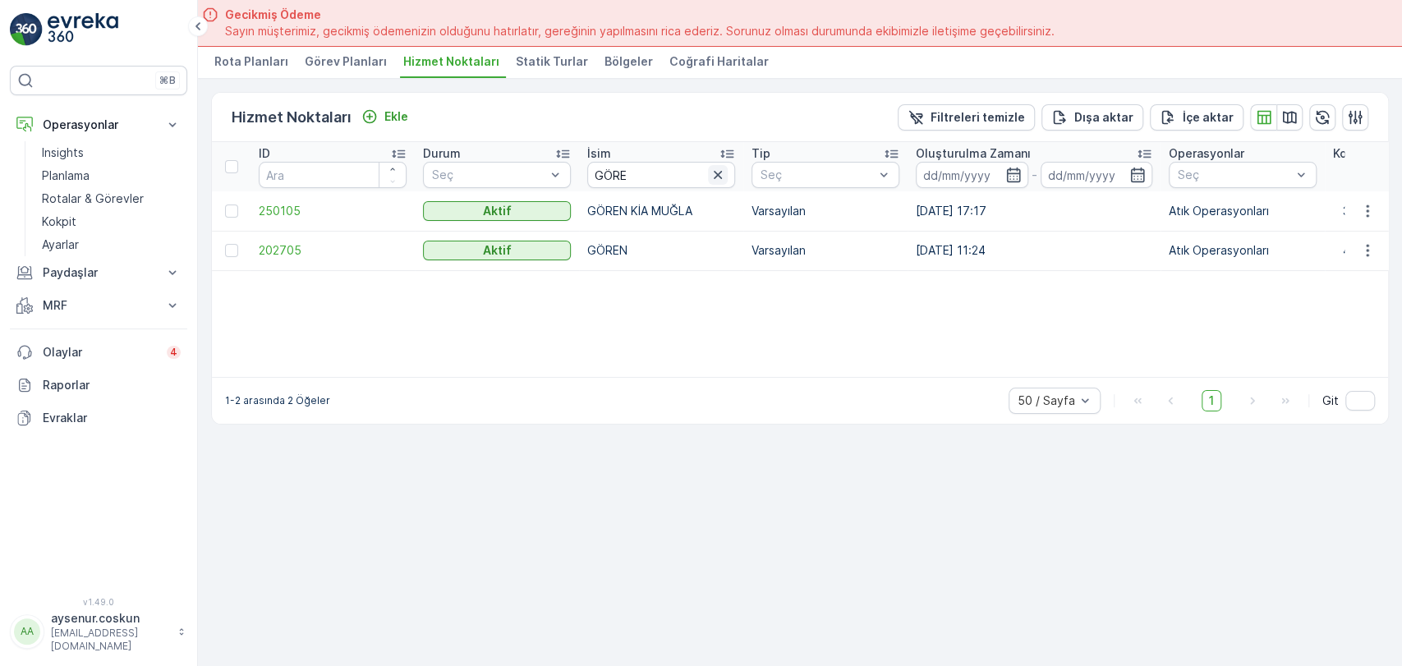
click at [721, 171] on icon "button" at bounding box center [718, 175] width 8 height 8
